Goal: Information Seeking & Learning: Learn about a topic

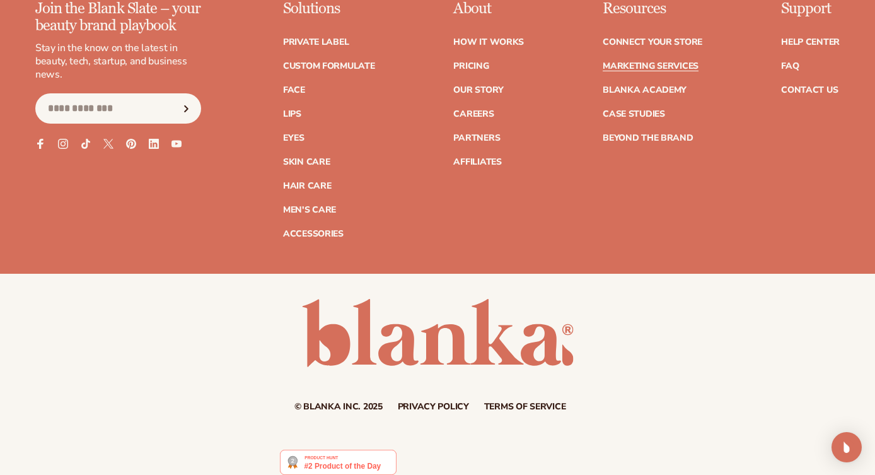
scroll to position [2867, 0]
click at [671, 86] on link "Blanka Academy" at bounding box center [645, 90] width 84 height 9
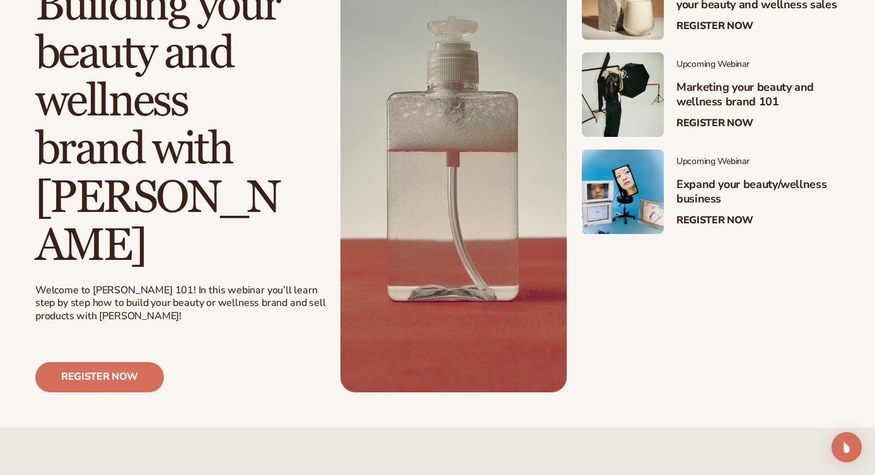
scroll to position [340, 0]
